Goal: Complete application form

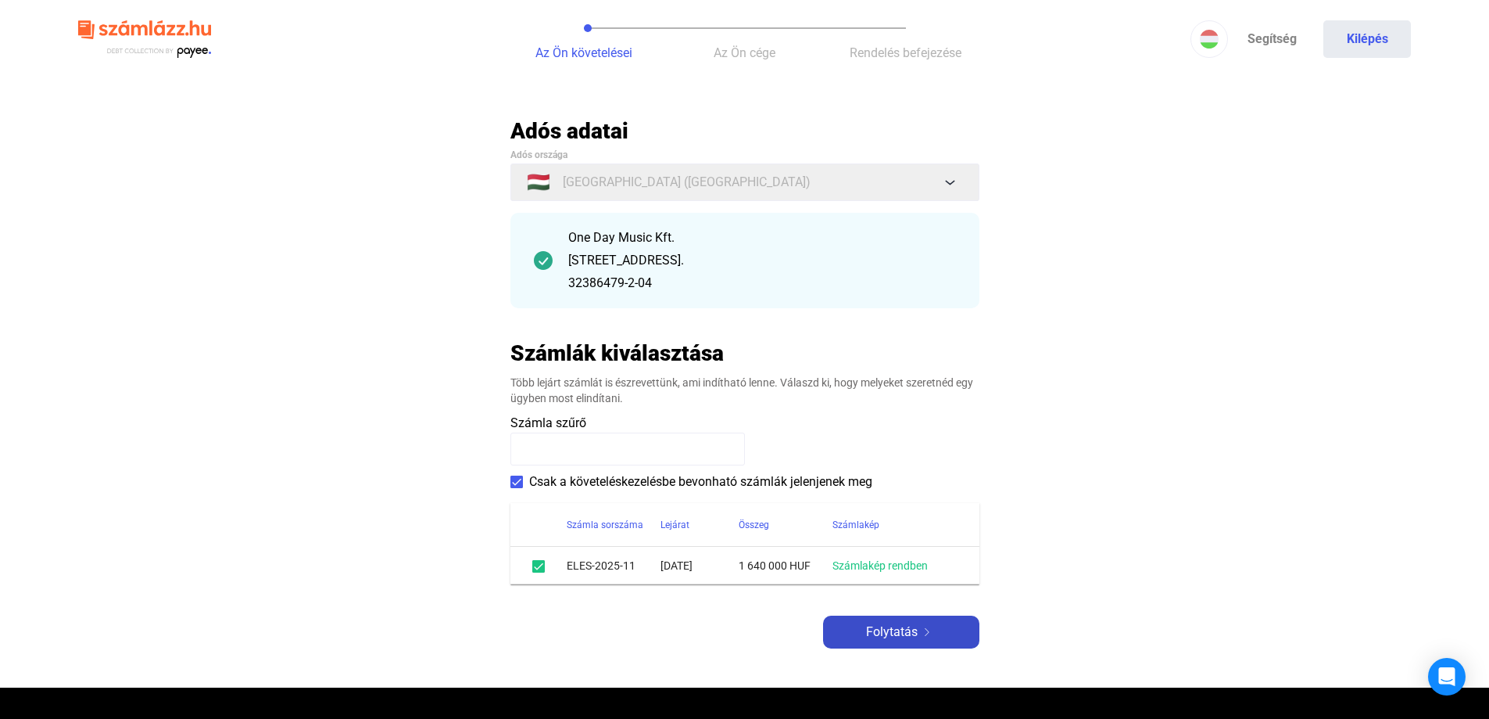
click at [906, 636] on span "Folytatás" at bounding box center [892, 631] width 52 height 19
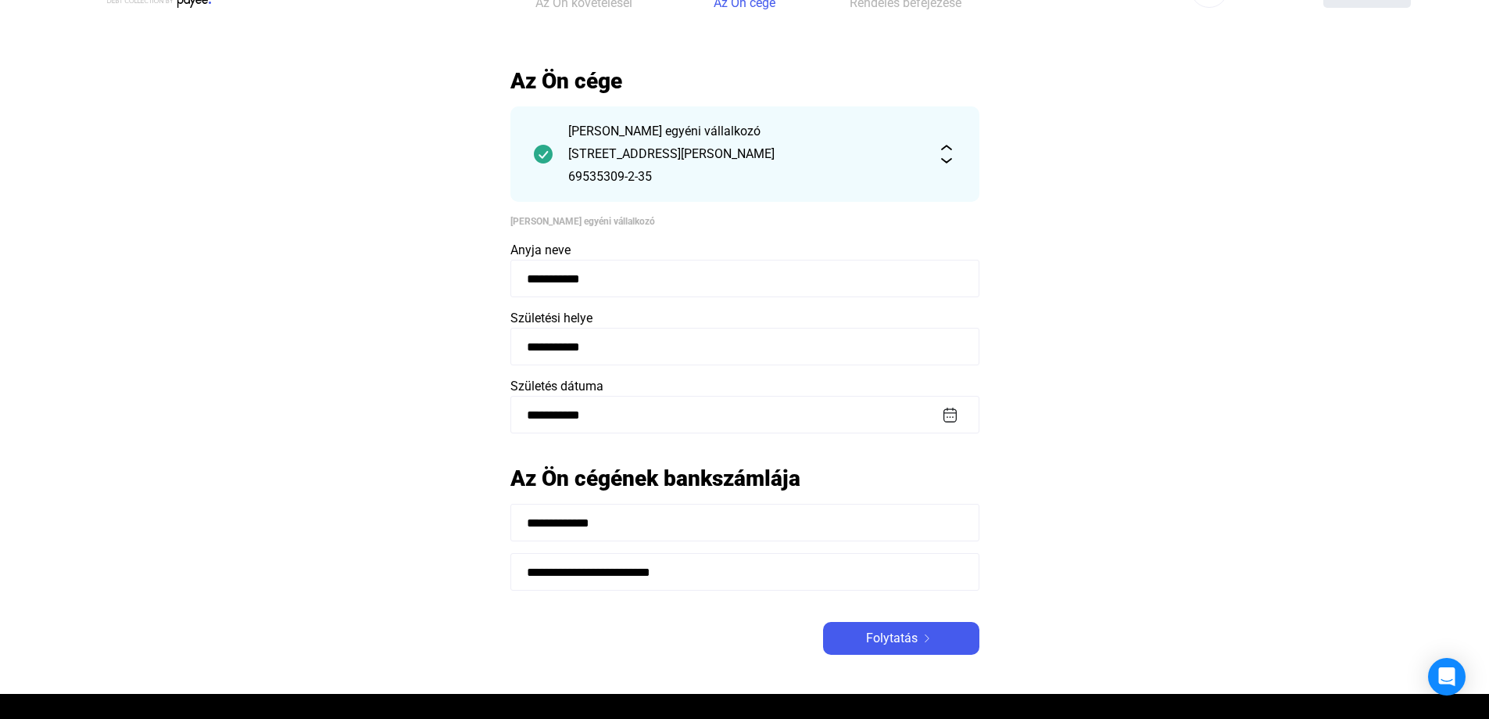
scroll to position [78, 0]
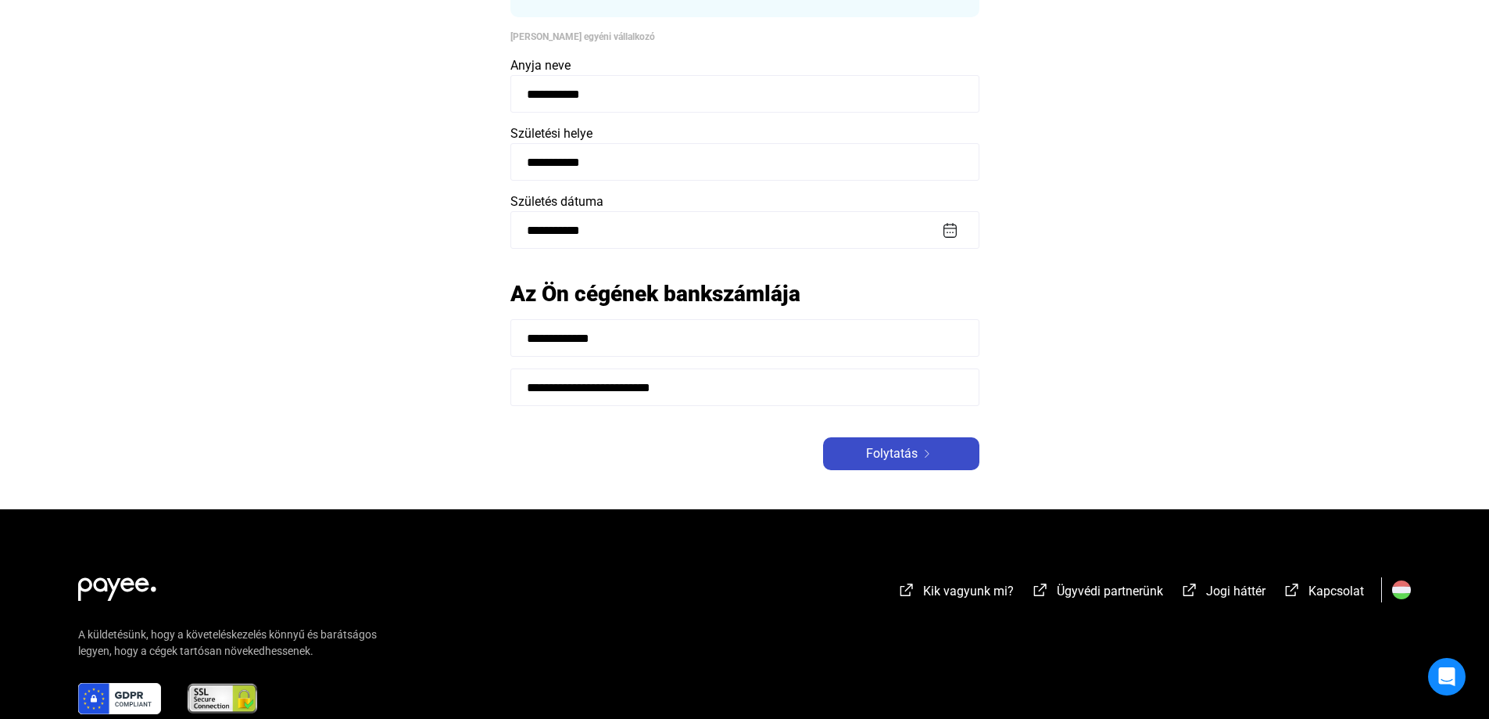
click at [913, 455] on span "Folytatás" at bounding box center [892, 453] width 52 height 19
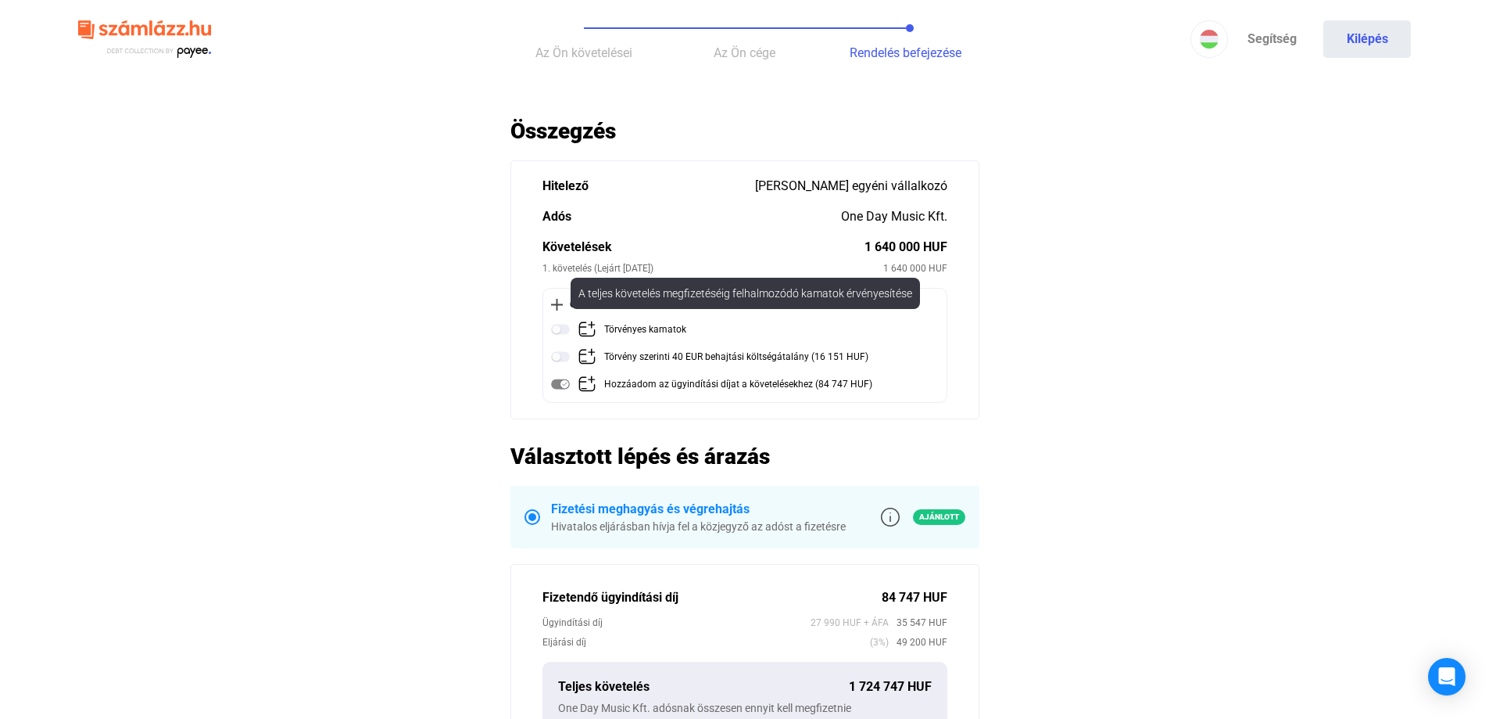
click at [561, 335] on img at bounding box center [560, 329] width 19 height 19
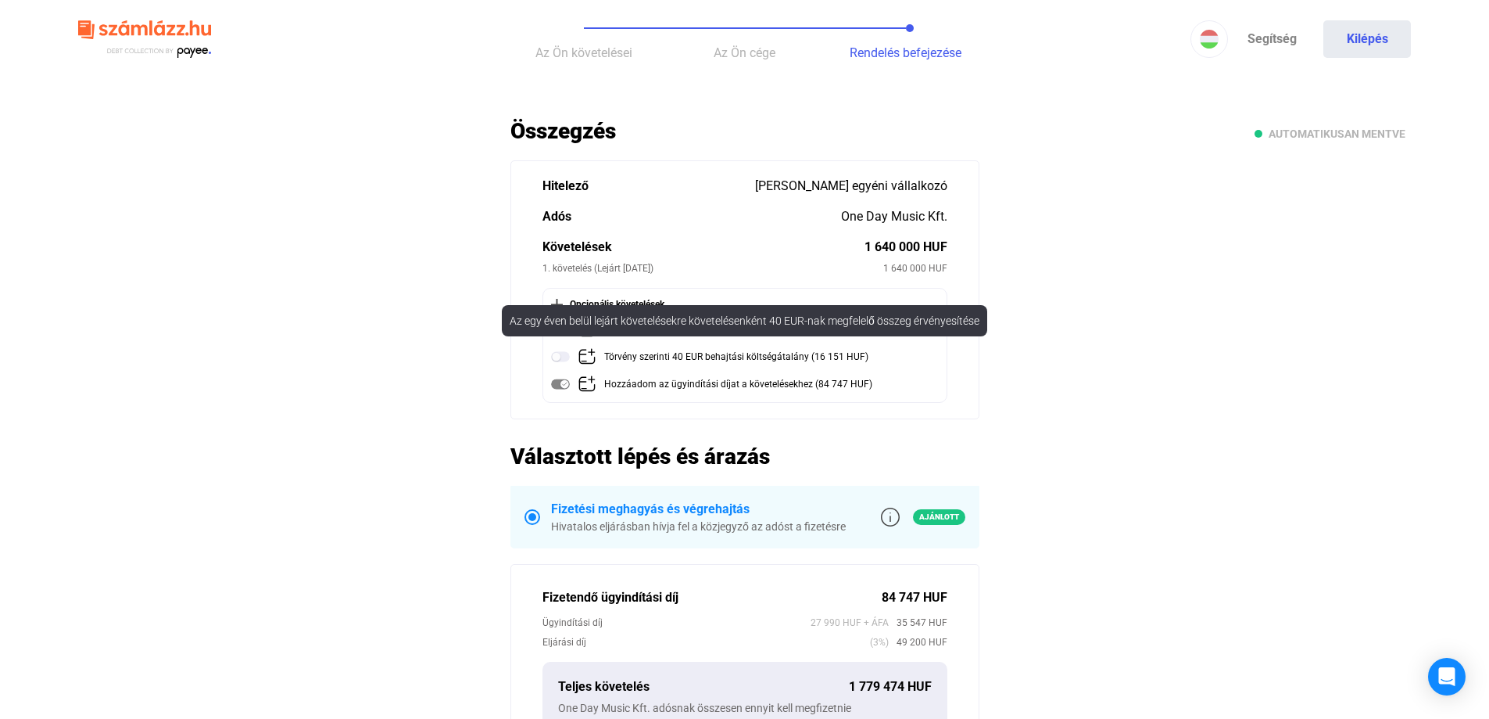
click at [564, 358] on img at bounding box center [560, 356] width 19 height 19
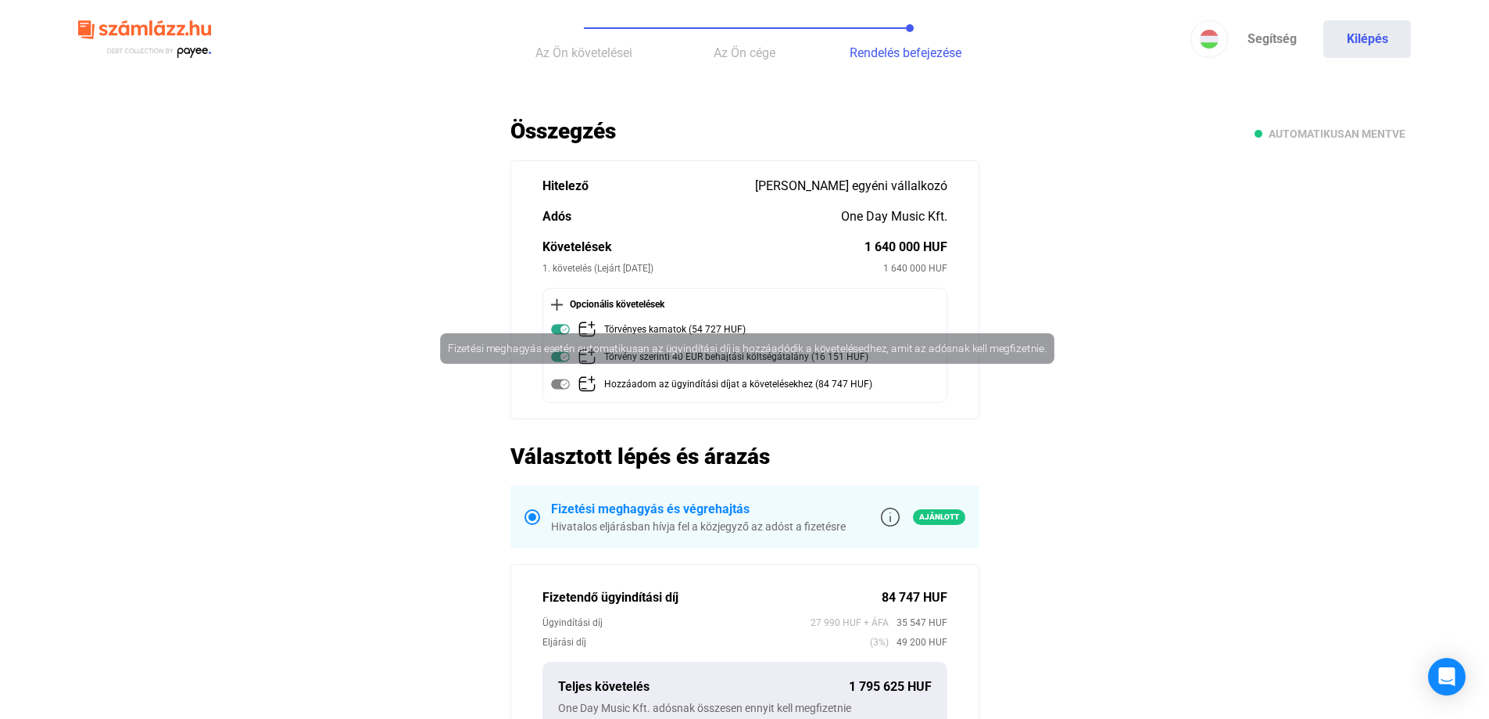
click at [567, 388] on img at bounding box center [560, 384] width 19 height 19
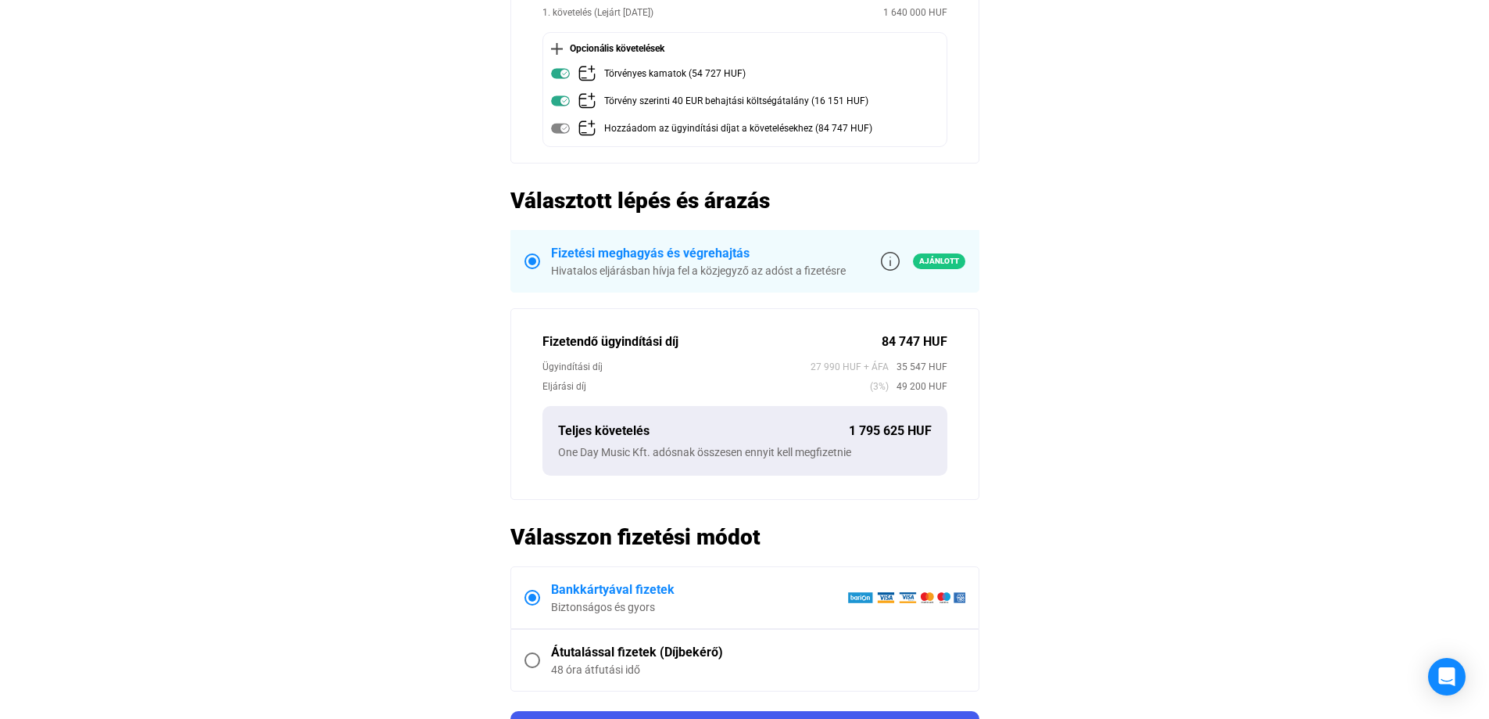
scroll to position [625, 0]
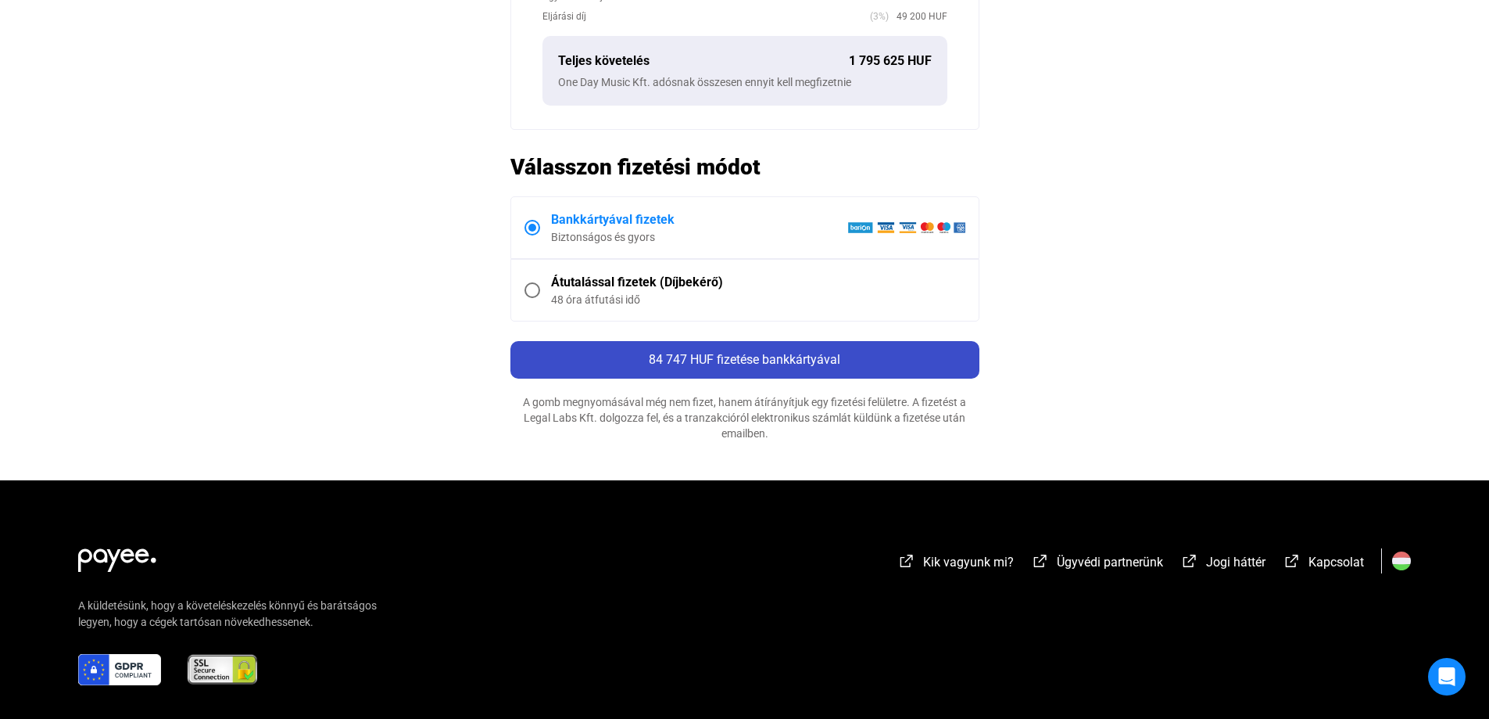
click at [815, 358] on span "84 747 HUF fizetése bankkártyával" at bounding box center [745, 359] width 192 height 15
